Goal: Book appointment/travel/reservation

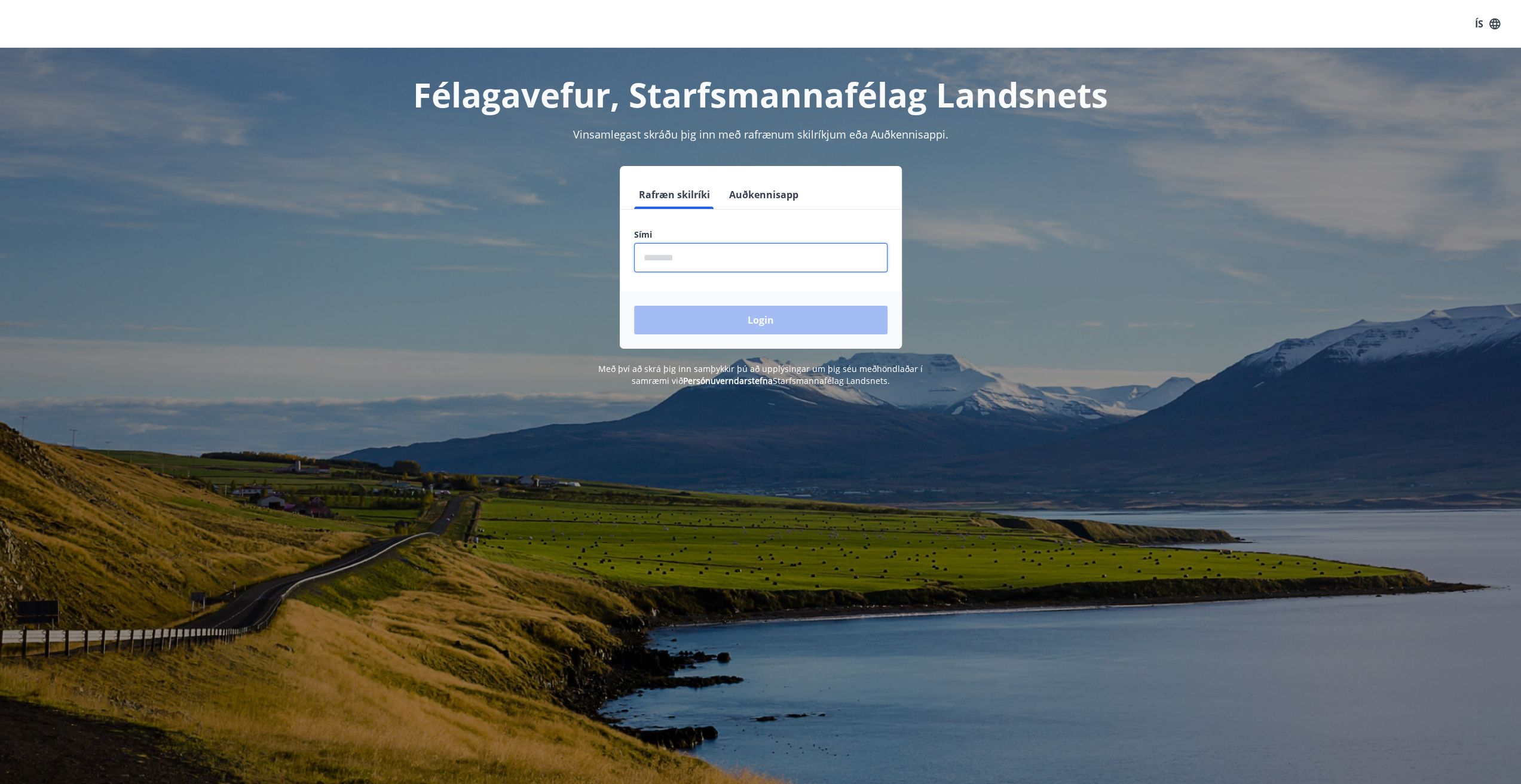
click at [724, 262] on input "phone" at bounding box center [760, 258] width 253 height 29
type input "********"
click at [634, 306] on button "Login" at bounding box center [760, 320] width 253 height 29
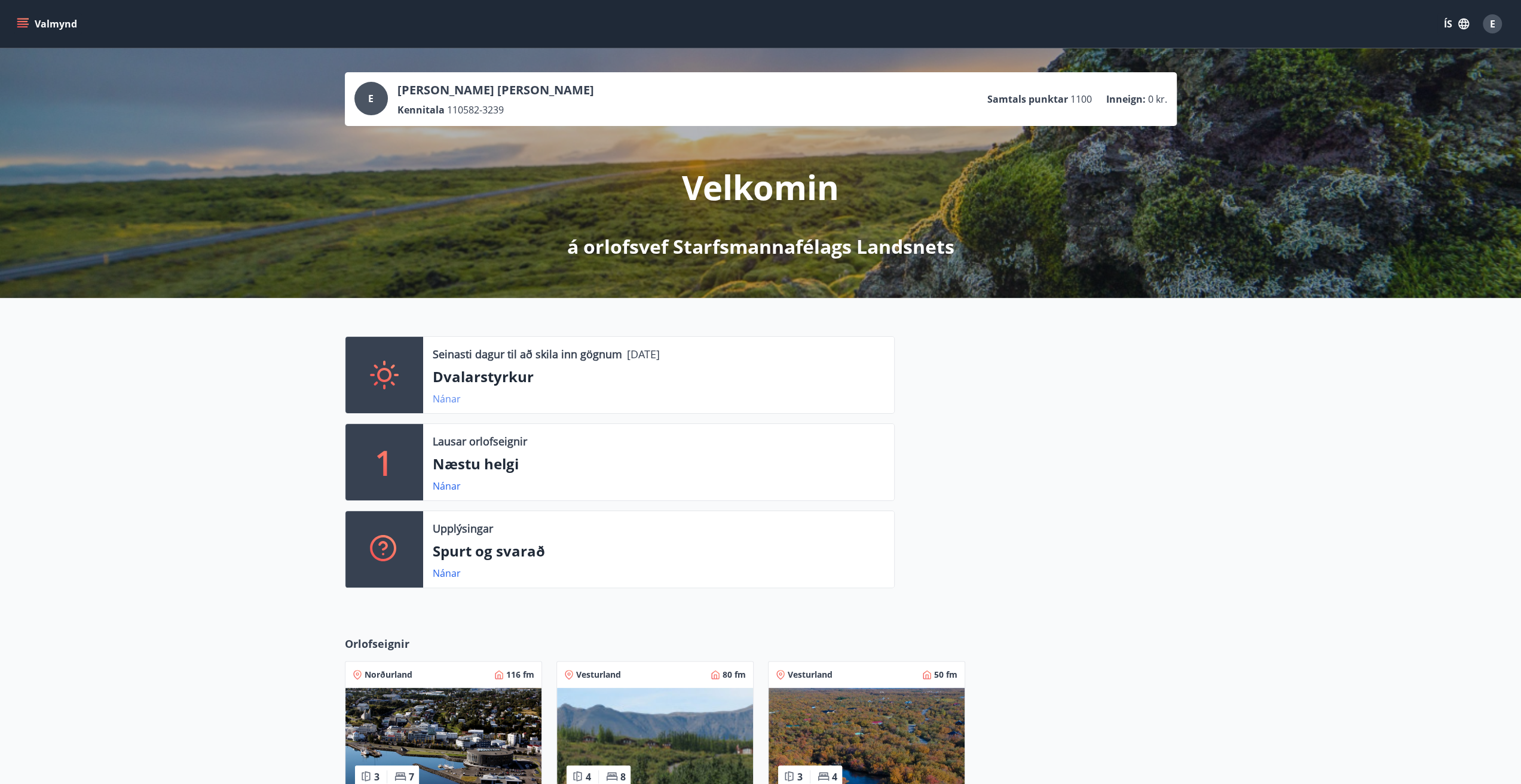
click at [444, 398] on link "Nánar" at bounding box center [447, 399] width 28 height 13
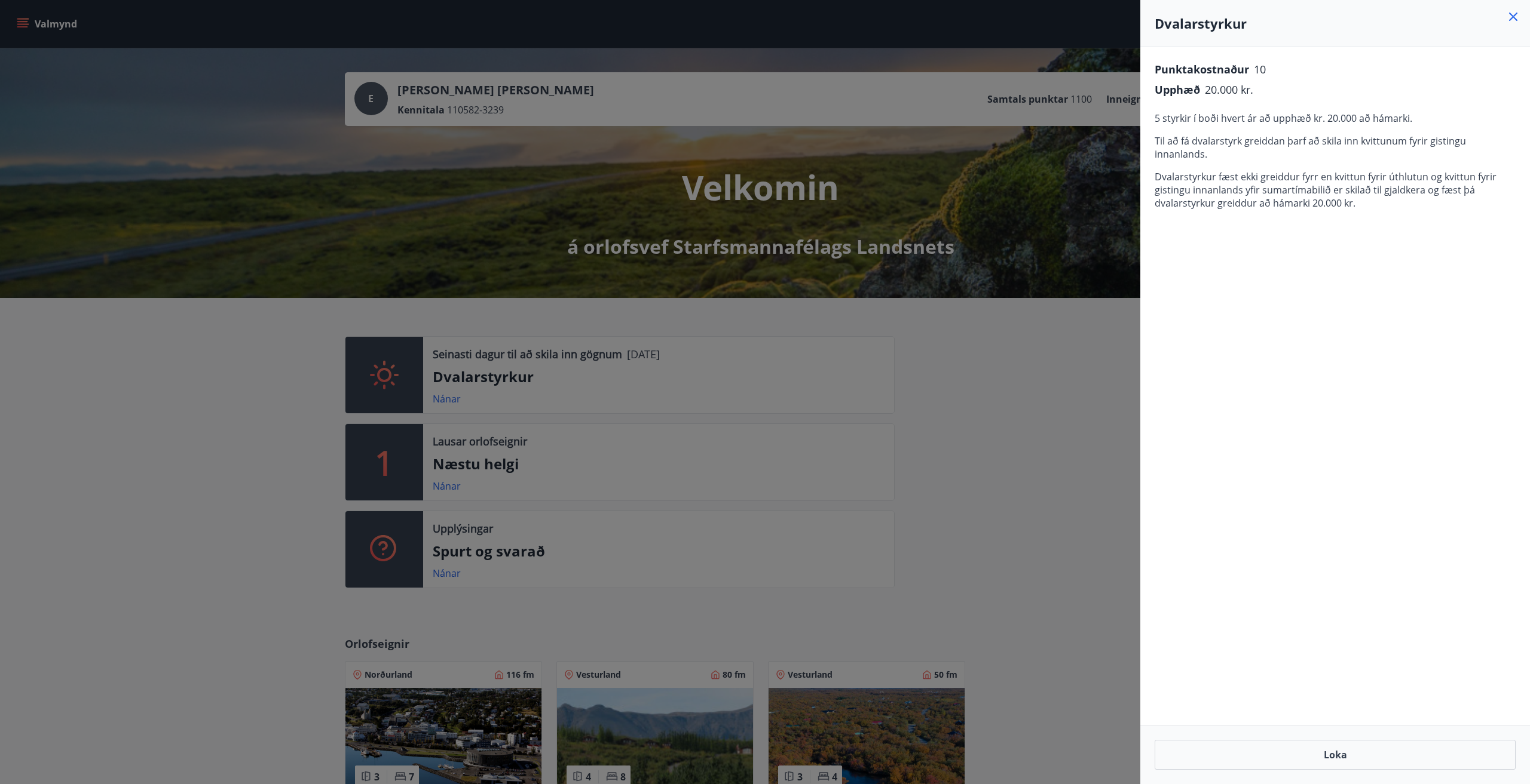
click at [242, 400] on div at bounding box center [765, 392] width 1530 height 784
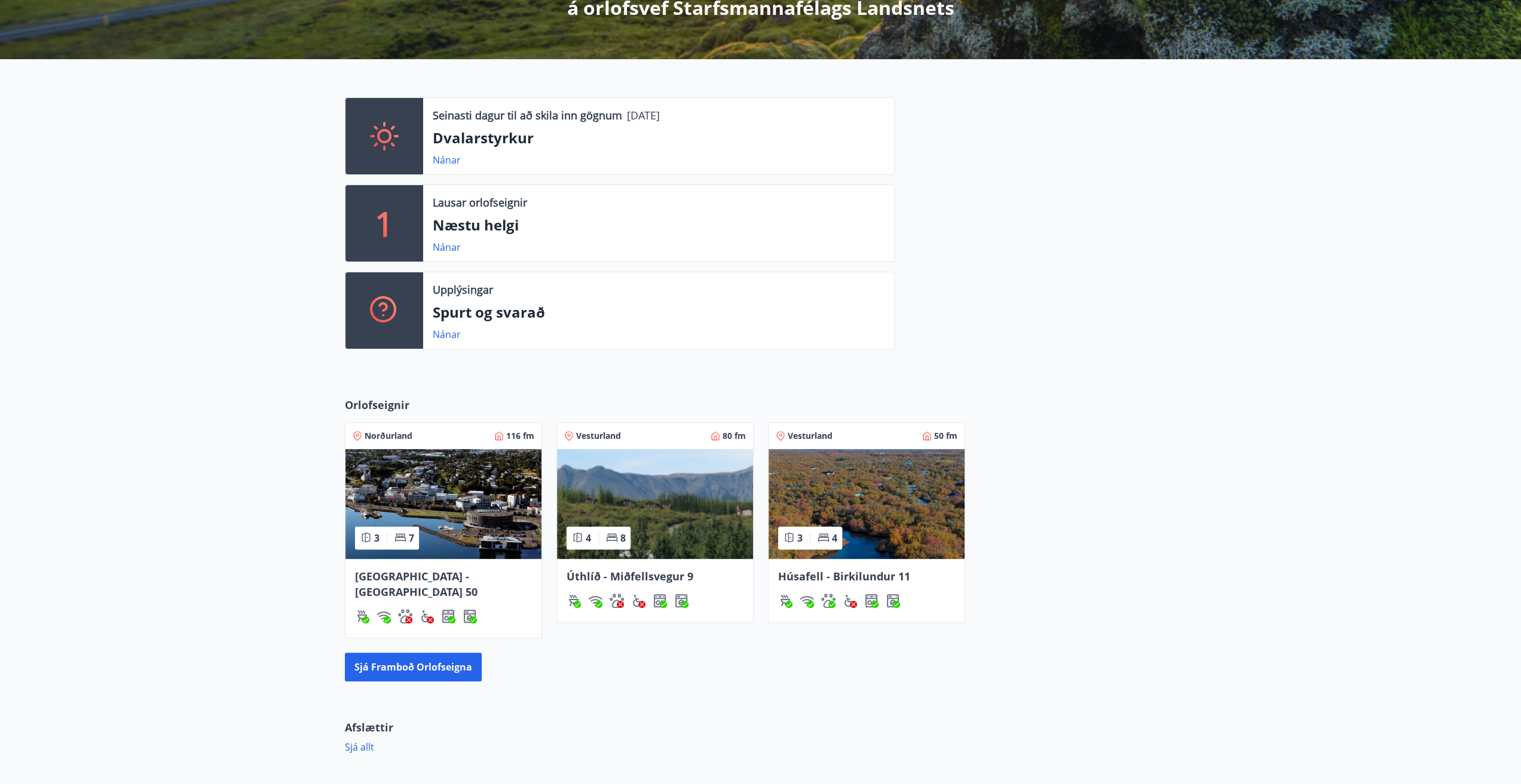
scroll to position [341, 0]
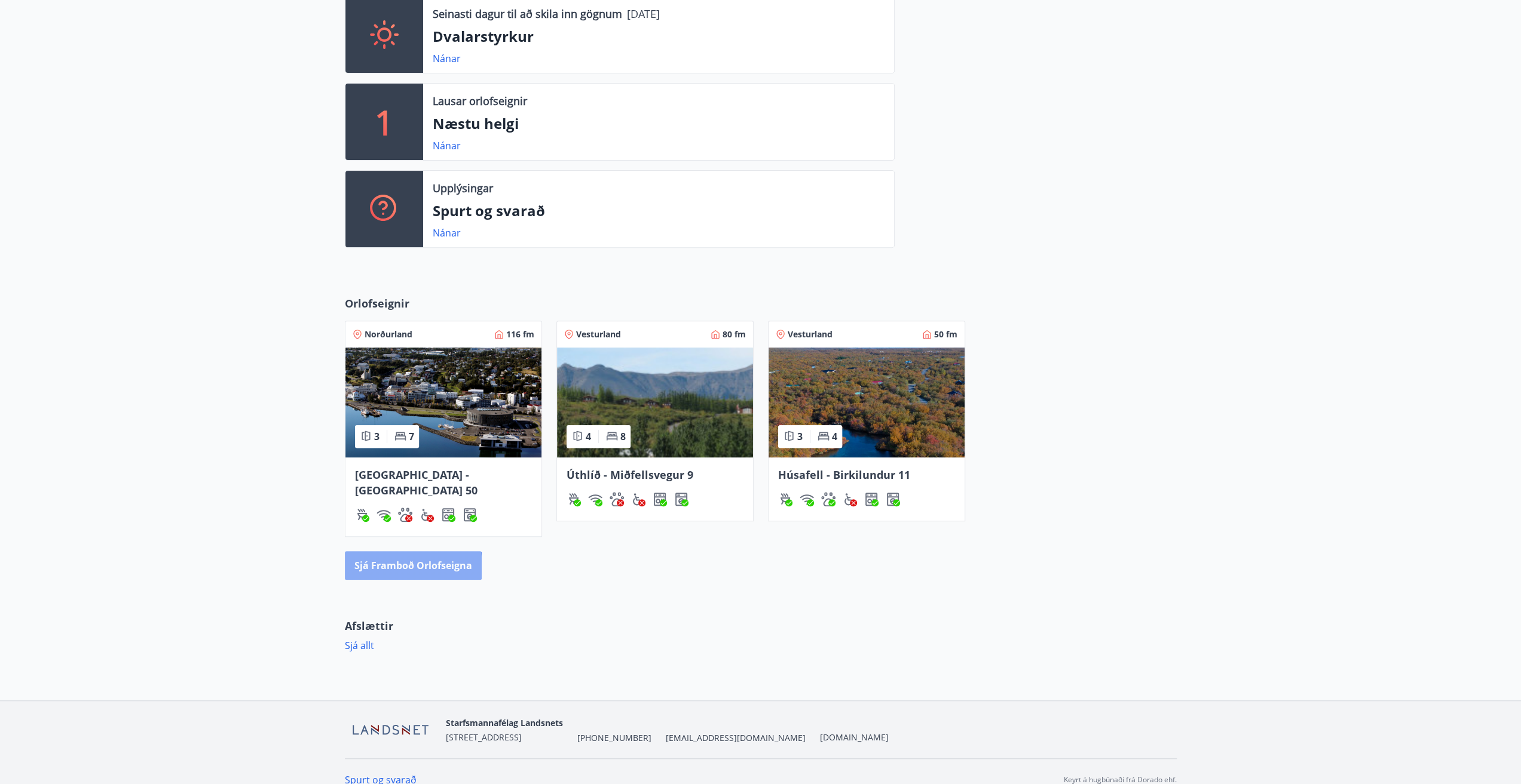
click at [392, 551] on button "Sjá framboð orlofseigna" at bounding box center [413, 565] width 137 height 29
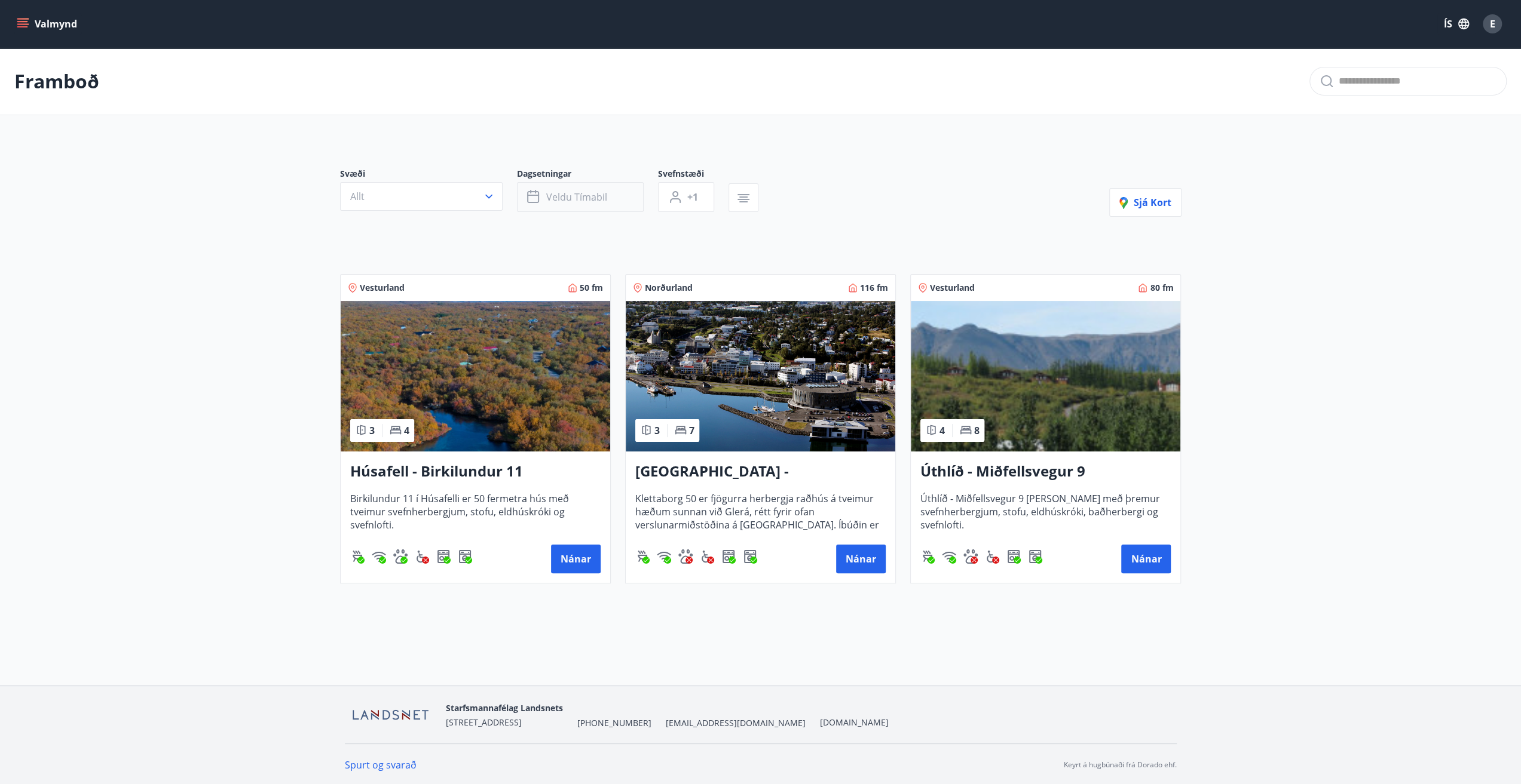
click at [593, 200] on span "Veldu tímabil" at bounding box center [577, 197] width 61 height 13
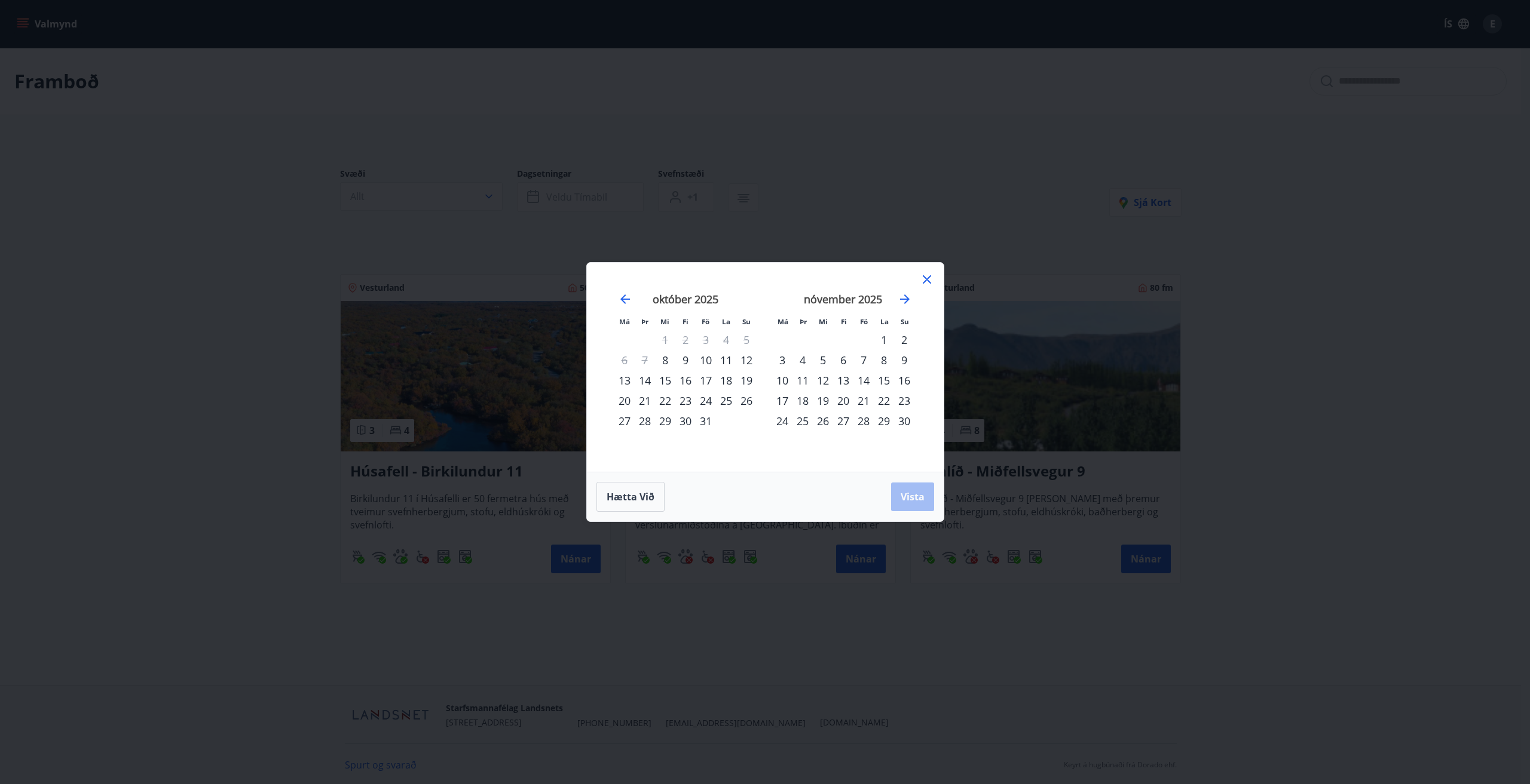
click at [386, 273] on div "Má Þr Mi Fi Fö La Su Má Þr Mi Fi Fö La Su [DATE] 1 2 3 4 5 6 7 8 9 10 11 12 13 …" at bounding box center [765, 392] width 1530 height 784
click at [921, 277] on icon at bounding box center [927, 279] width 15 height 15
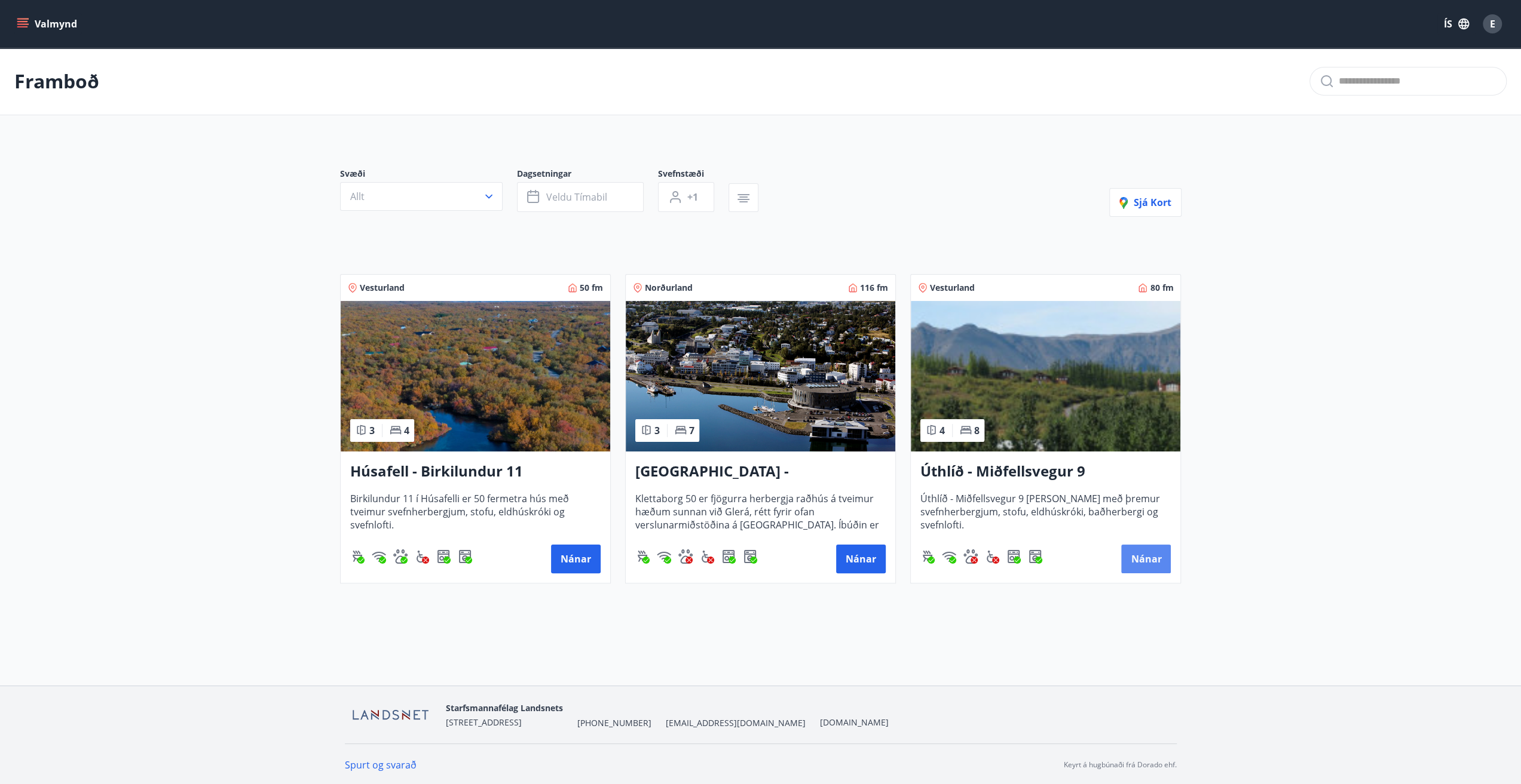
click at [1150, 566] on button "Nánar" at bounding box center [1146, 559] width 49 height 29
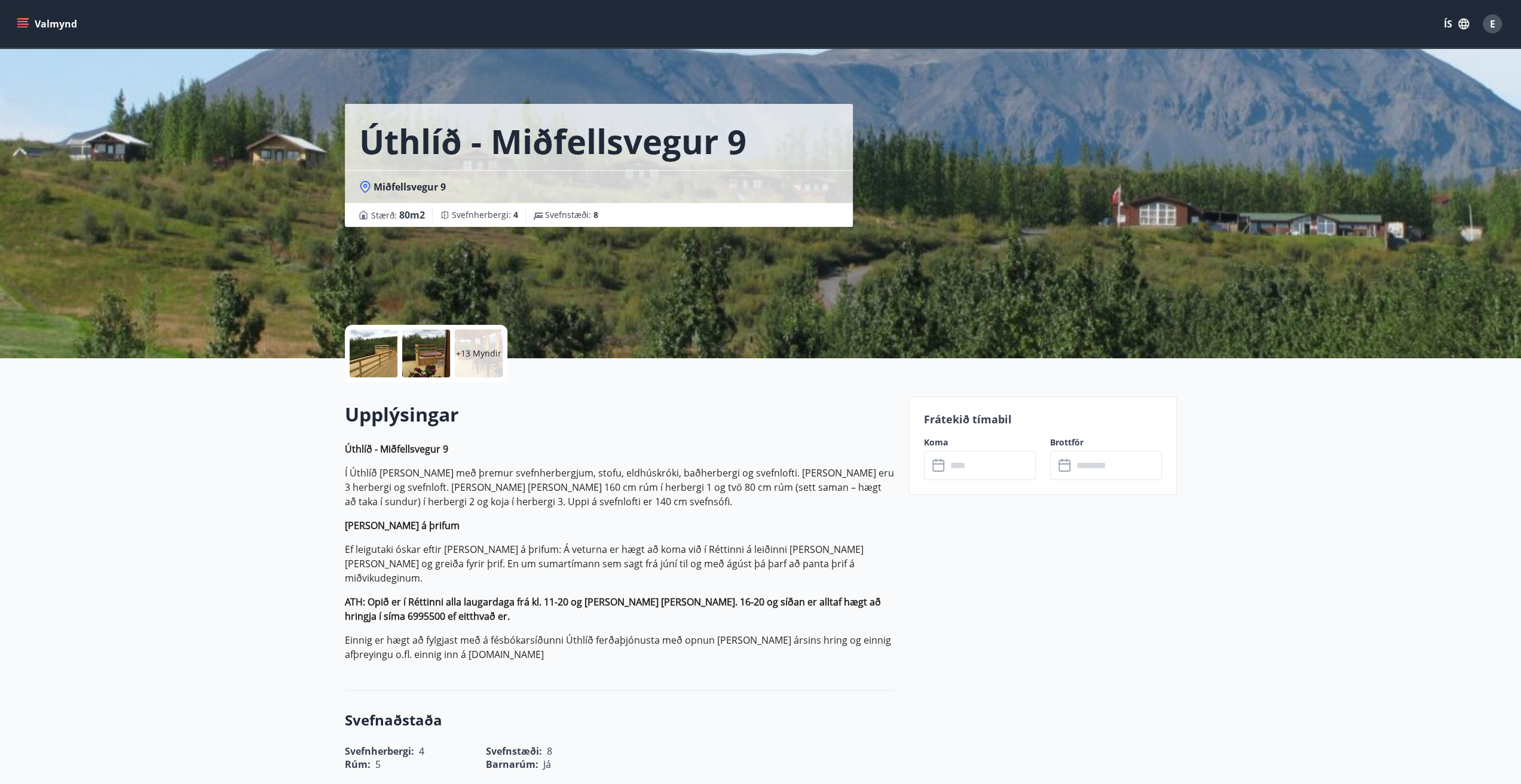
click at [18, 21] on icon "menu" at bounding box center [22, 22] width 11 height 1
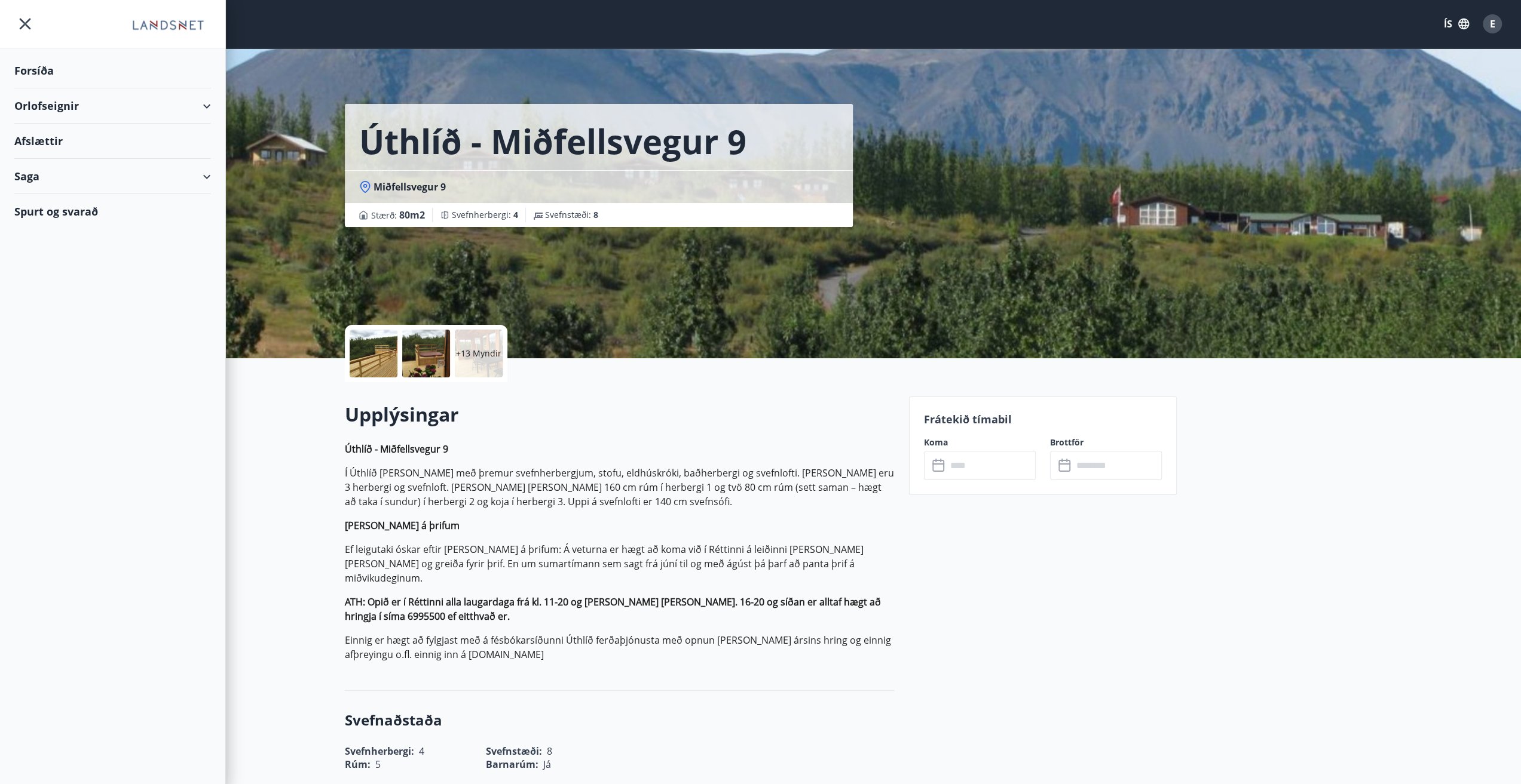
click at [117, 102] on div "Orlofseignir" at bounding box center [113, 106] width 197 height 36
click at [69, 166] on div "Bókunardagatal" at bounding box center [113, 161] width 178 height 25
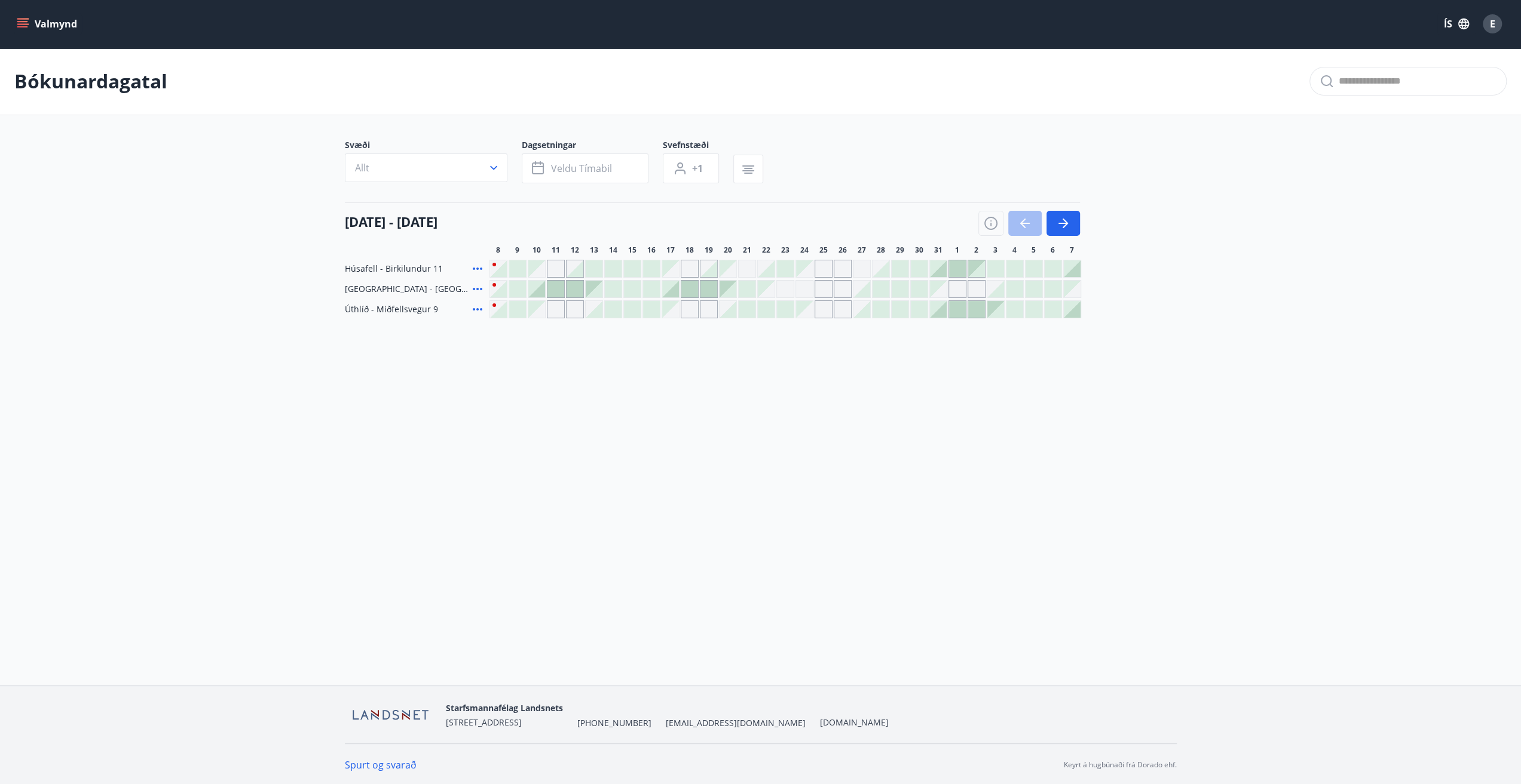
click at [559, 272] on div "Gráir dagar eru ekki bókanlegir" at bounding box center [556, 269] width 18 height 18
click at [560, 290] on div at bounding box center [556, 289] width 16 height 16
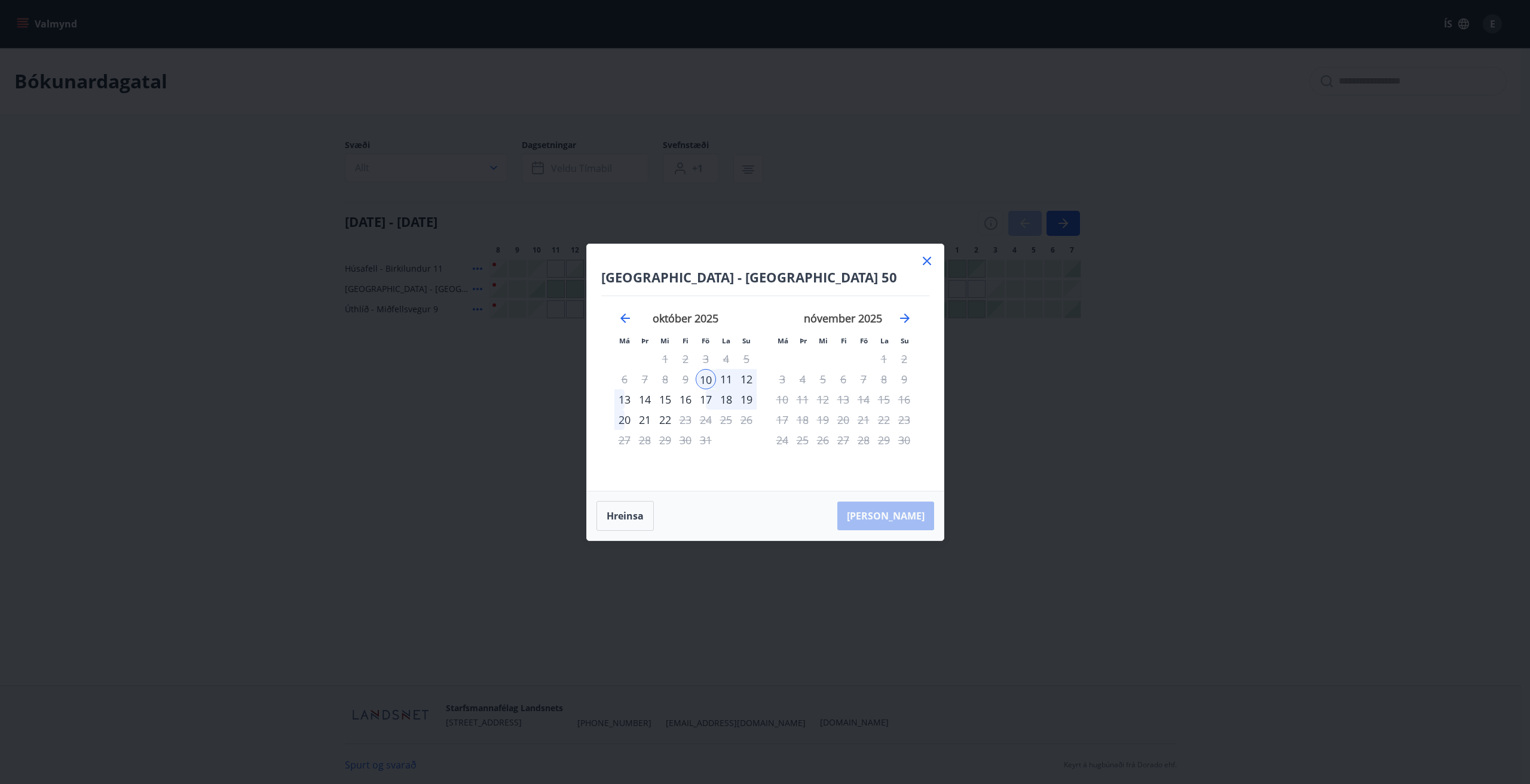
click at [923, 261] on icon at bounding box center [927, 261] width 15 height 15
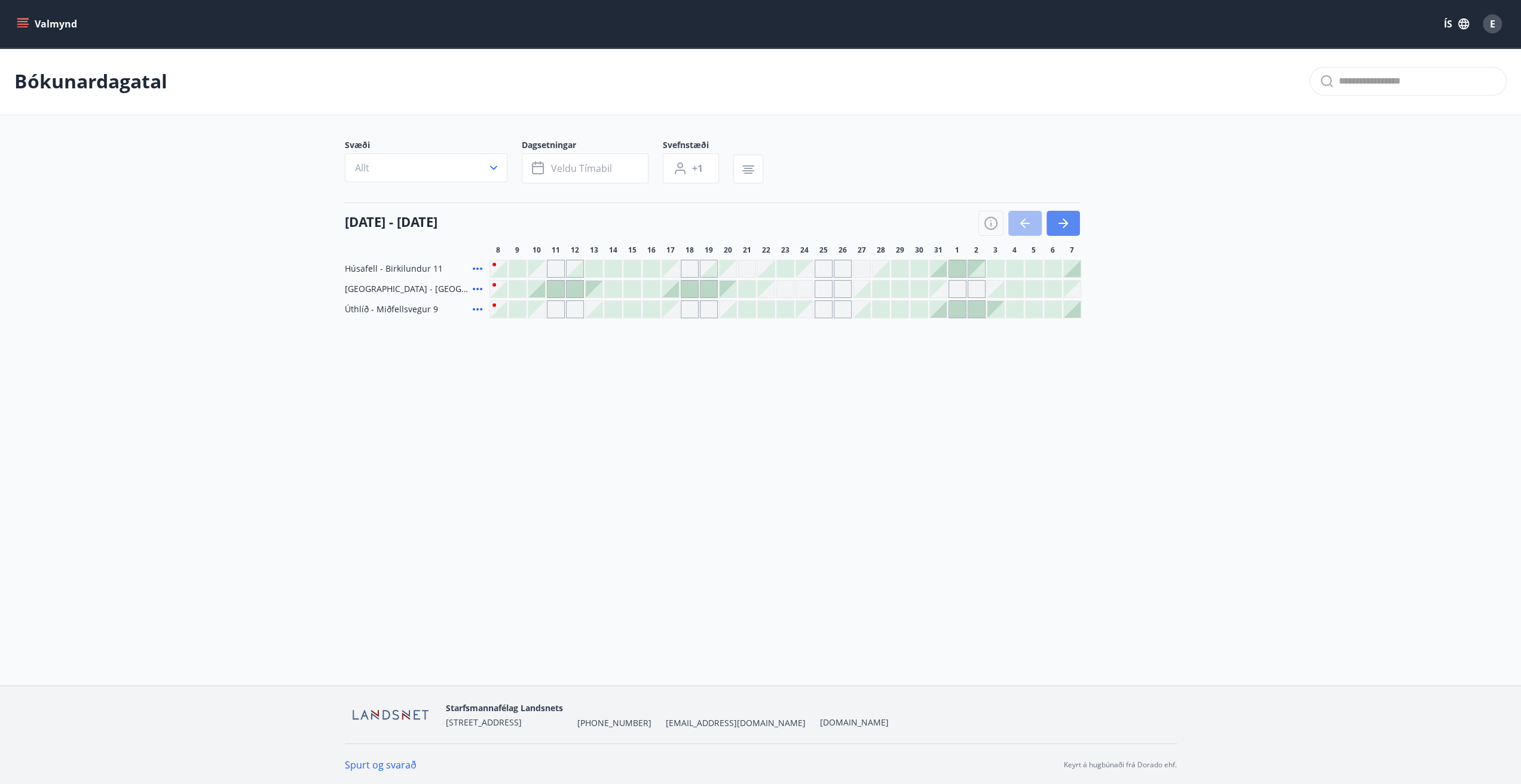
click at [1058, 224] on icon "button" at bounding box center [1063, 223] width 15 height 15
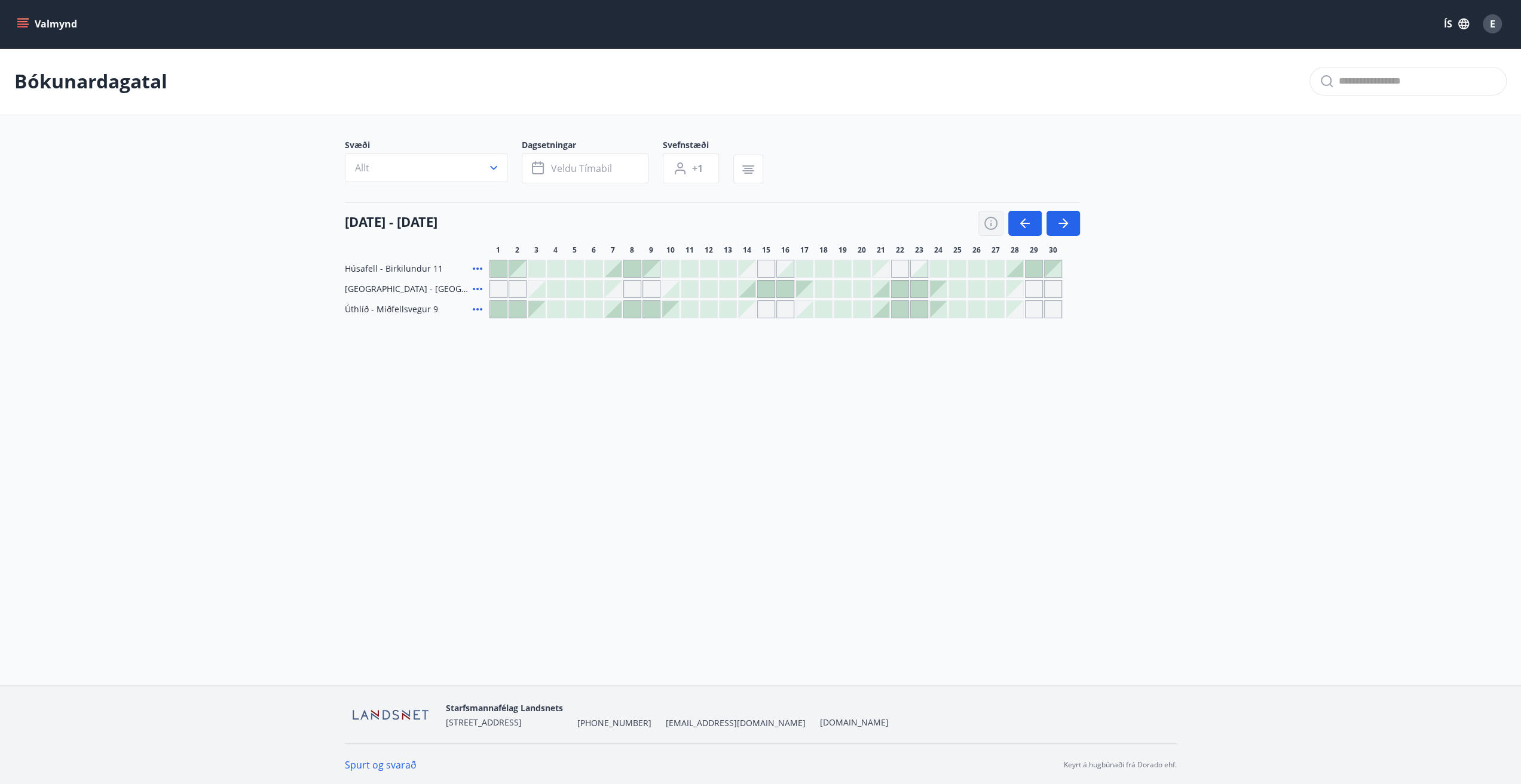
click at [987, 223] on icon "button" at bounding box center [991, 223] width 15 height 15
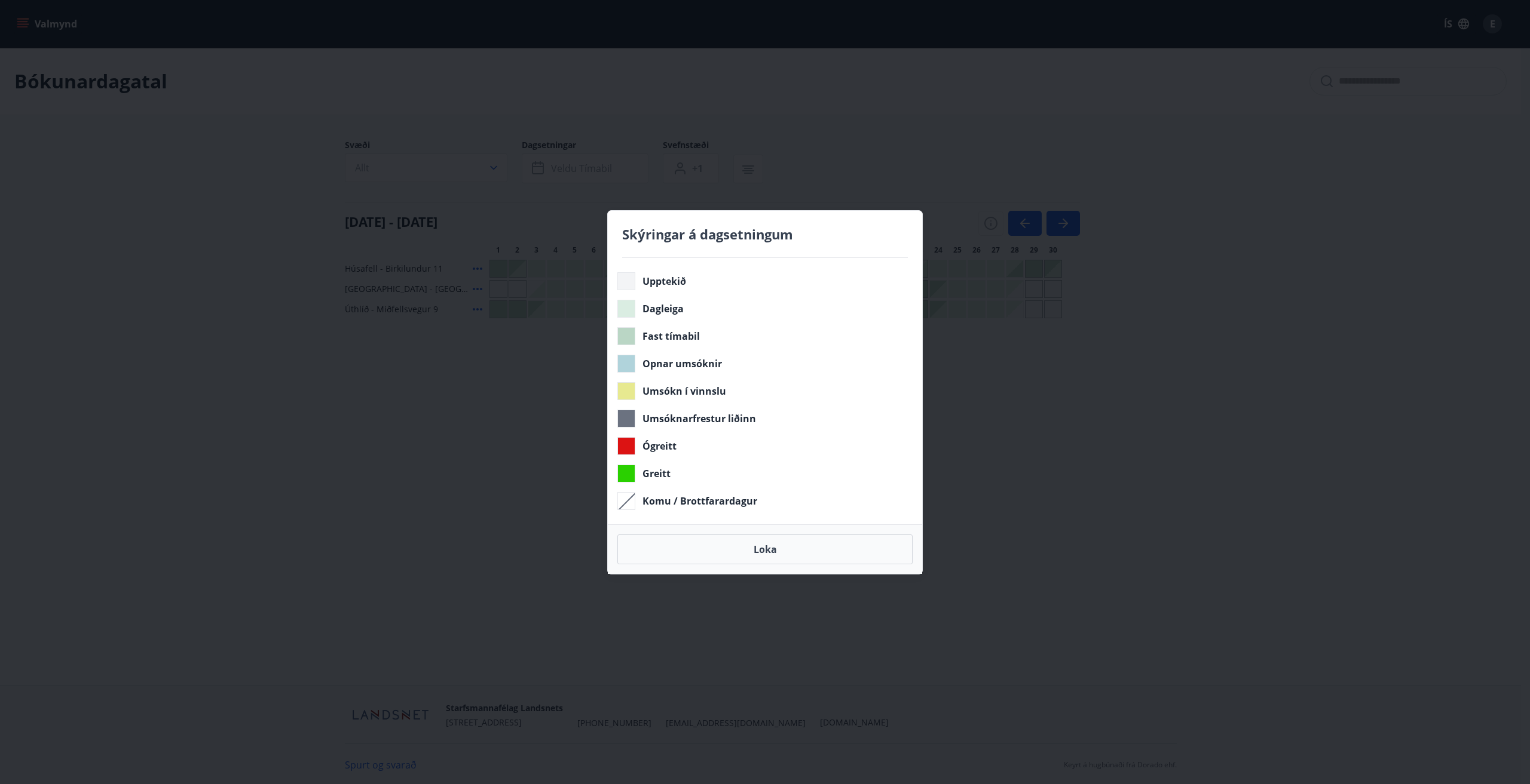
click at [1017, 487] on div "Skýringar á dagsetningum Upptekið Dagleiga Fast tímabil Opnar umsóknir Umsókn í…" at bounding box center [765, 392] width 1530 height 784
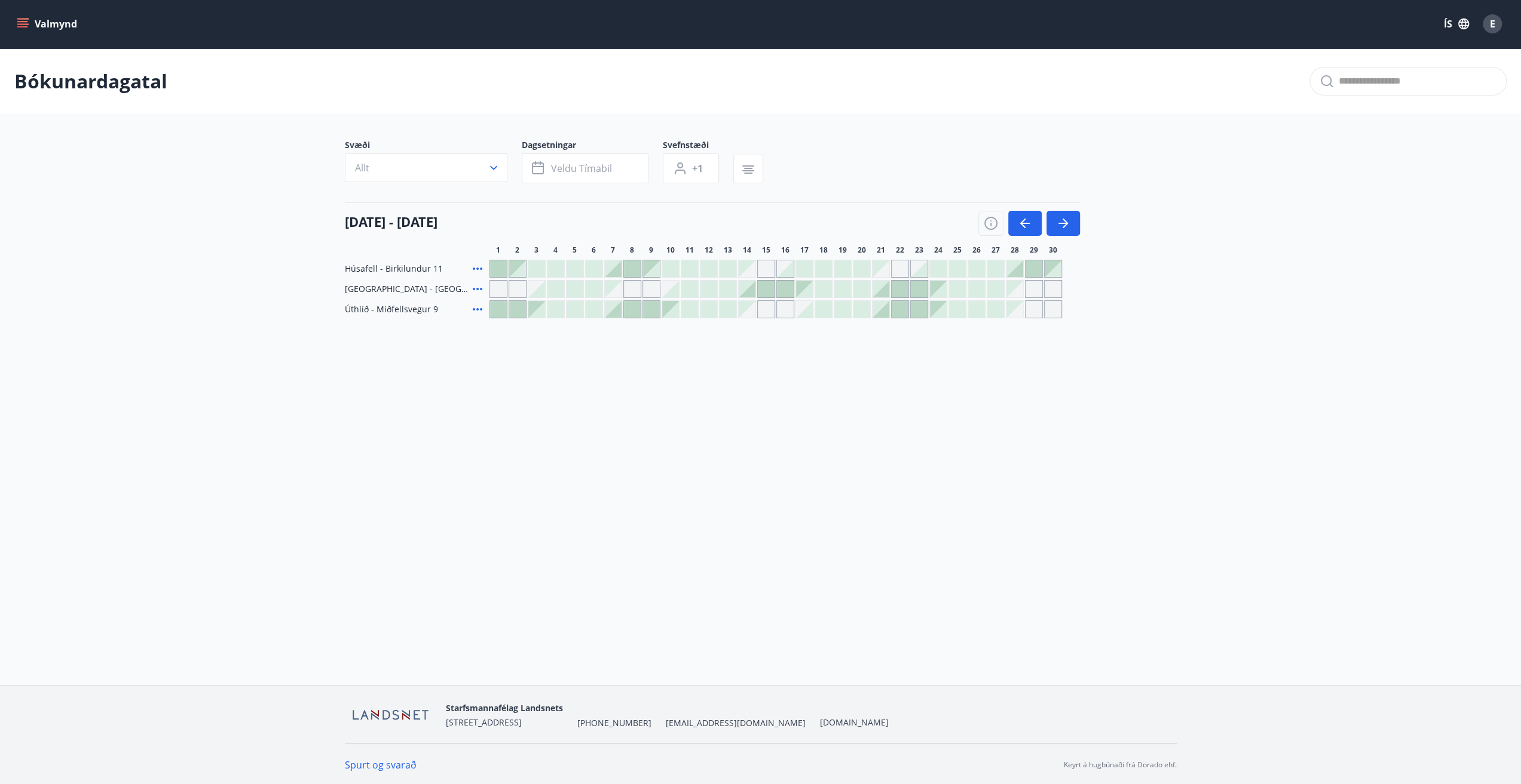
click at [1493, 22] on span "E" at bounding box center [1492, 23] width 5 height 13
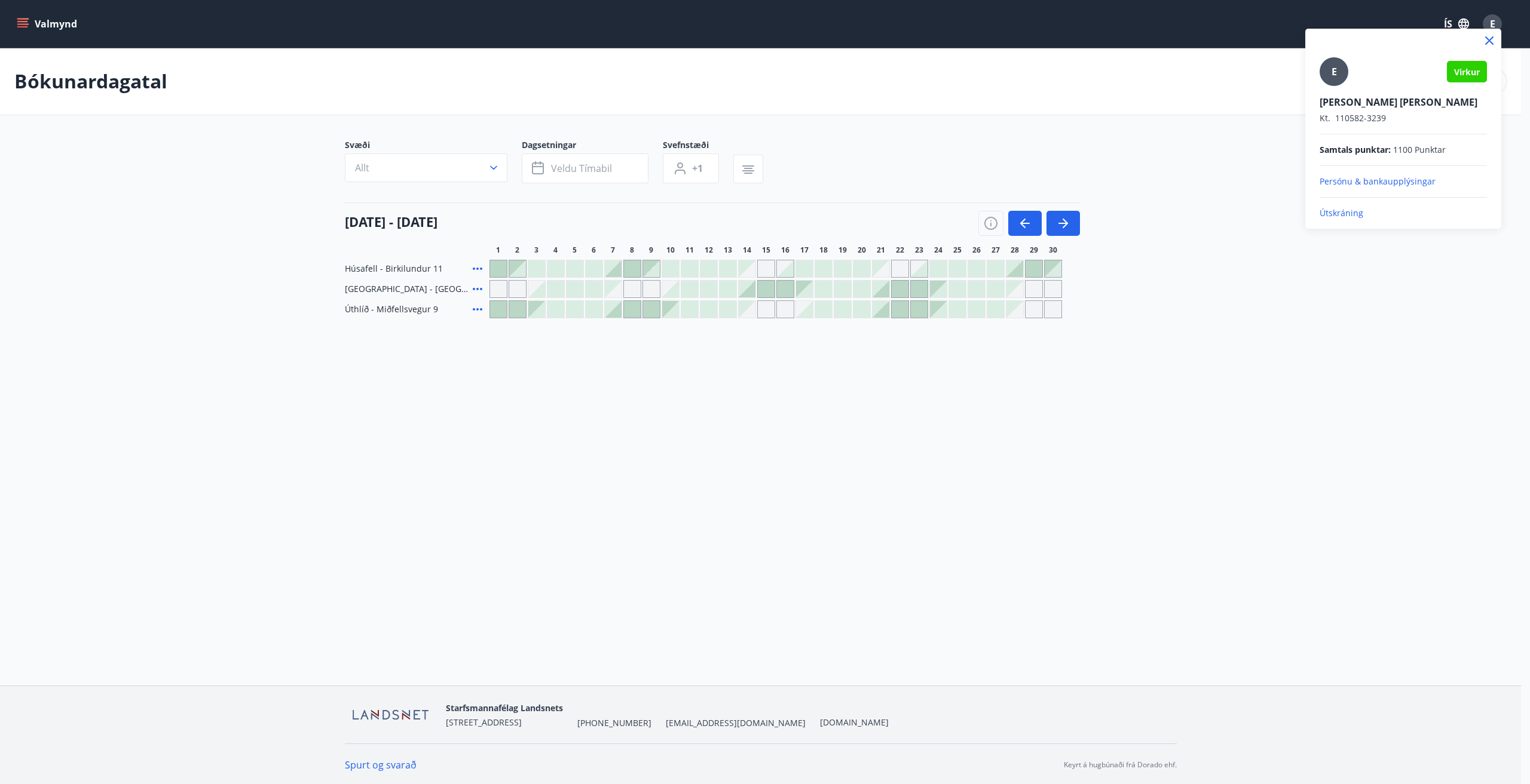
click at [1352, 211] on p "Útskráning" at bounding box center [1403, 213] width 168 height 12
